Goal: Information Seeking & Learning: Learn about a topic

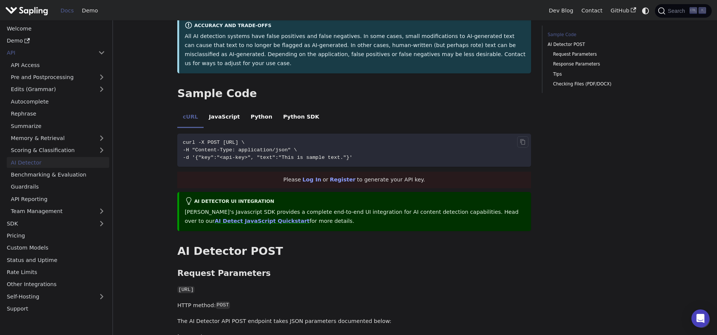
scroll to position [126, 0]
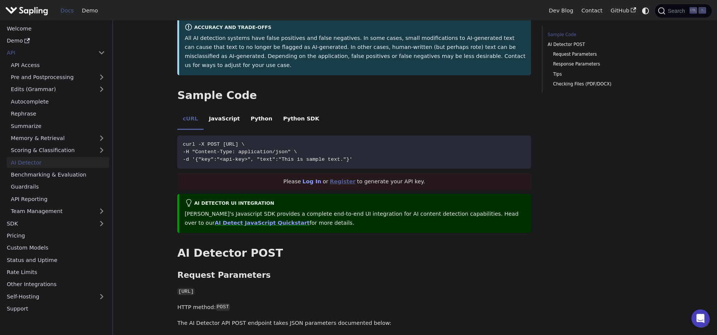
click at [347, 178] on link "Register" at bounding box center [343, 181] width 26 height 6
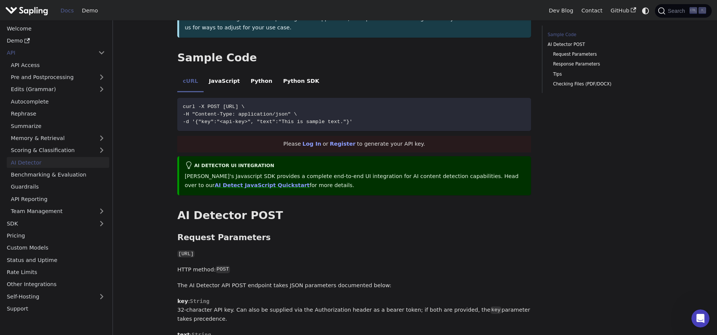
scroll to position [167, 0]
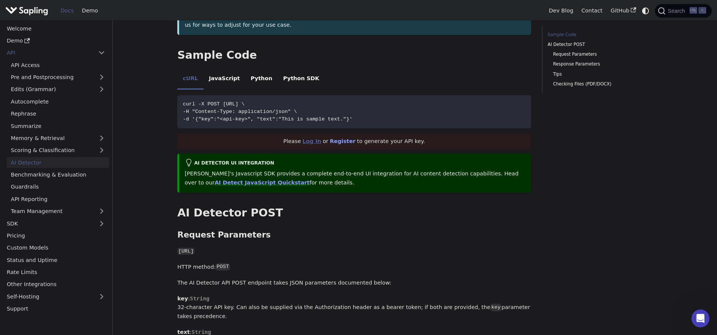
click at [316, 138] on link "Log In" at bounding box center [312, 141] width 19 height 6
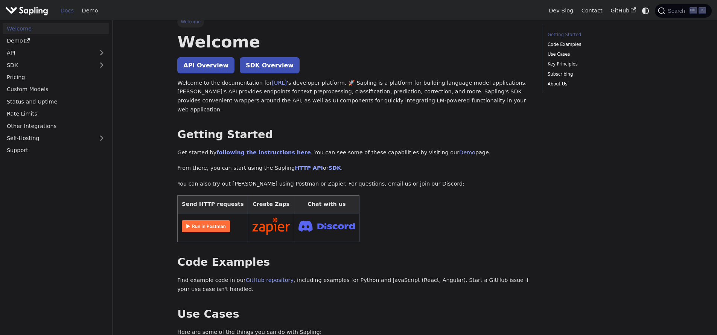
scroll to position [11, 0]
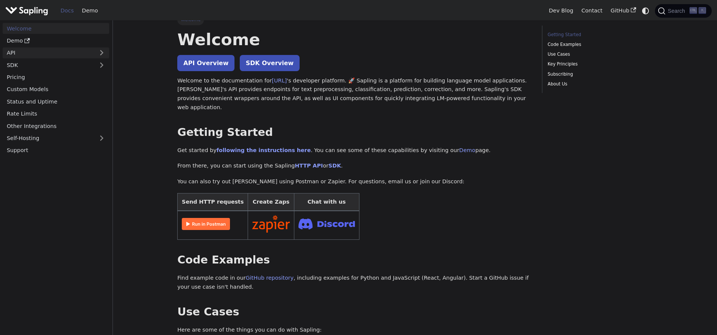
click at [69, 55] on link "API" at bounding box center [48, 52] width 91 height 11
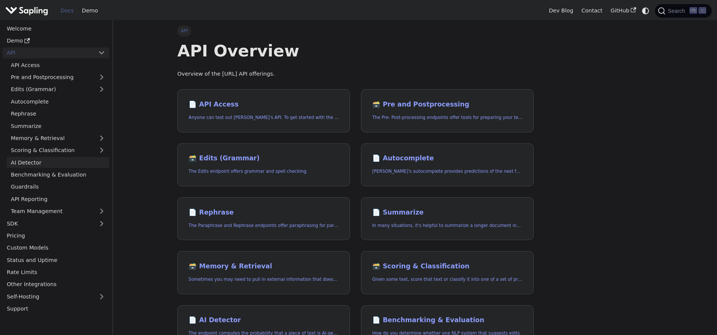
click at [31, 160] on link "AI Detector" at bounding box center [58, 162] width 102 height 11
